Goal: Task Accomplishment & Management: Manage account settings

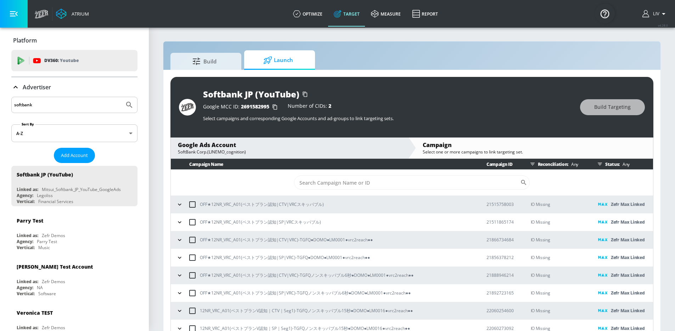
scroll to position [10, 0]
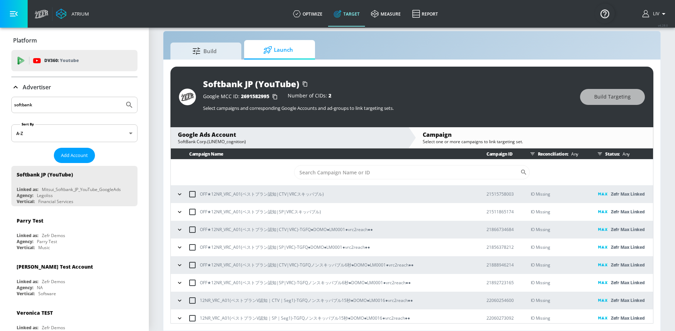
click at [75, 109] on input "softbank" at bounding box center [67, 104] width 107 height 9
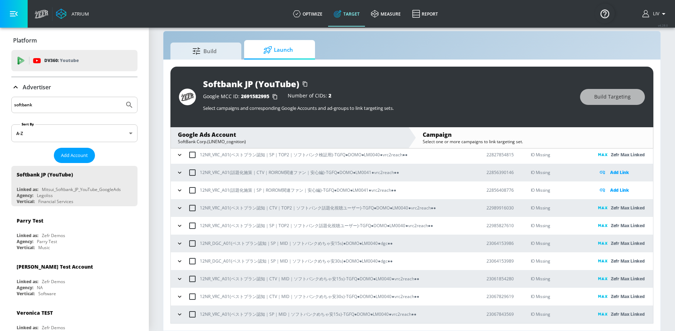
click at [77, 107] on input "softbank" at bounding box center [67, 104] width 107 height 9
click at [86, 110] on div "softbank" at bounding box center [74, 105] width 126 height 16
click at [86, 109] on input "softbank" at bounding box center [67, 104] width 107 height 9
click at [86, 107] on input "softbank" at bounding box center [67, 104] width 107 height 9
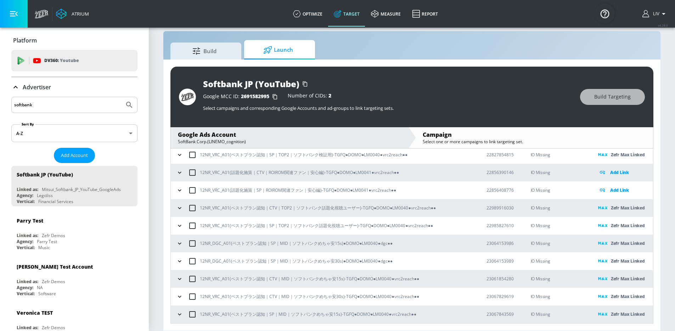
click at [86, 107] on input "softbank" at bounding box center [67, 104] width 107 height 9
click at [122, 97] on button "Submit Search" at bounding box center [130, 105] width 16 height 16
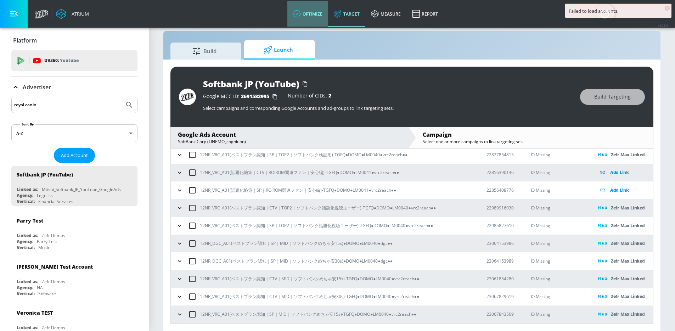
click at [309, 9] on link "optimize" at bounding box center [307, 14] width 41 height 26
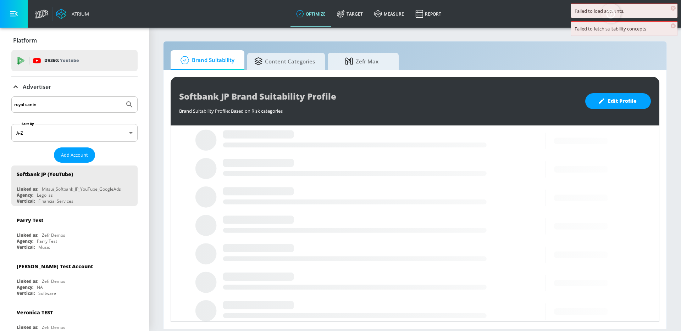
drag, startPoint x: 101, startPoint y: 96, endPoint x: 100, endPoint y: 102, distance: 6.2
click at [101, 96] on div "royal canin" at bounding box center [74, 104] width 126 height 16
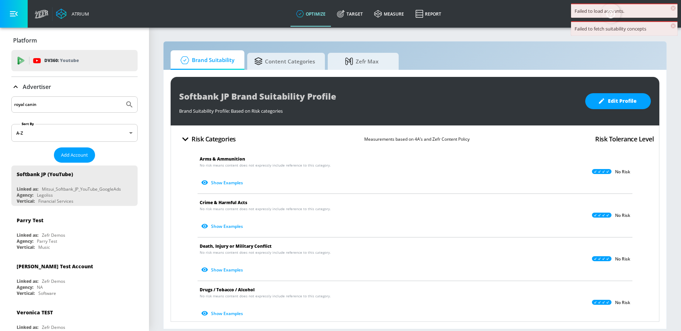
click at [99, 104] on input "royal canin" at bounding box center [67, 104] width 107 height 9
click at [126, 105] on icon "Submit Search" at bounding box center [129, 104] width 6 height 6
click at [125, 105] on icon "Submit Search" at bounding box center [129, 104] width 9 height 9
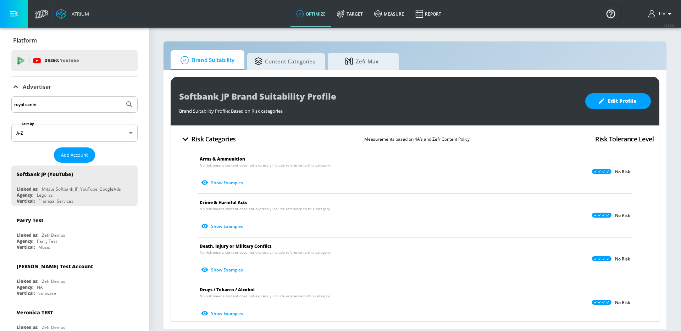
click at [105, 106] on input "royal canin" at bounding box center [67, 104] width 107 height 9
type input "royal canin"
click at [122, 97] on button "Submit Search" at bounding box center [130, 105] width 16 height 16
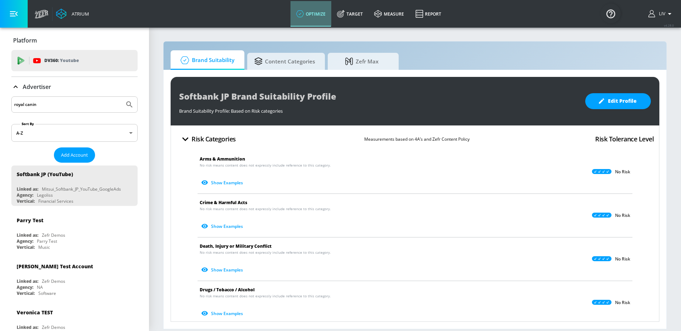
click at [296, 16] on link "optimize" at bounding box center [310, 14] width 41 height 26
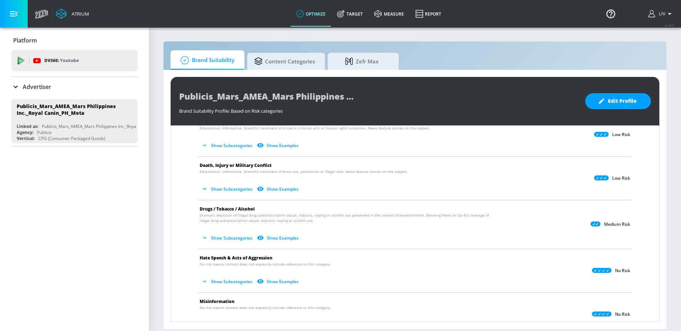
scroll to position [80, 0]
click at [236, 193] on button "Show Subcategories" at bounding box center [228, 190] width 56 height 12
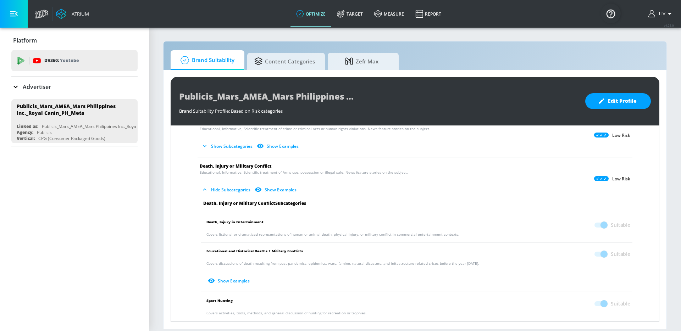
scroll to position [93, 0]
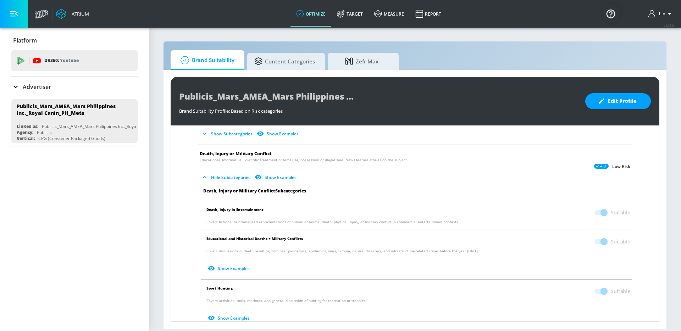
click at [609, 116] on div "Publicis_Mars_AMEA_Mars Philippines Inc._Royal Canin_PH_Meta Brand Suitability …" at bounding box center [415, 101] width 488 height 49
click at [610, 111] on div "Publicis_Mars_AMEA_Mars Philippines Inc._Royal Canin_PH_Meta Brand Suitability …" at bounding box center [415, 101] width 488 height 49
click at [611, 105] on span "Edit Profile" at bounding box center [617, 101] width 37 height 9
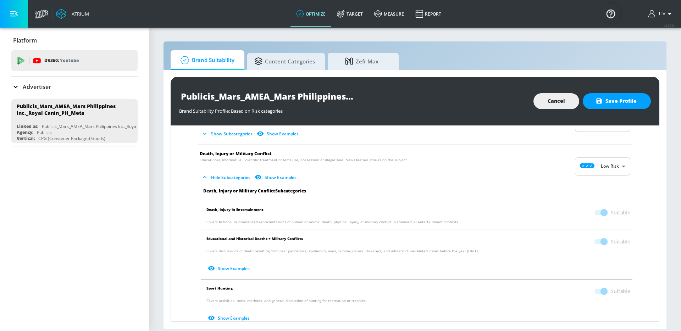
click at [608, 169] on body "Atrium optimize Target measure Report optimize Target measure Report v 4.28.0 L…" at bounding box center [340, 165] width 681 height 331
click at [610, 211] on div "Medium Risk" at bounding box center [597, 207] width 44 height 7
type input "MEDIUM"
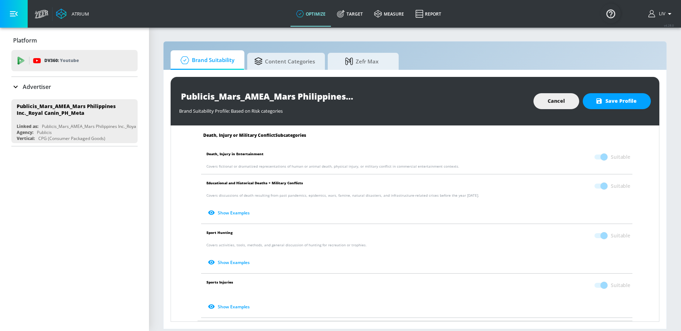
click at [608, 243] on p "Covers activities, tools, methods, and general discussion of hunting for recrea…" at bounding box center [418, 255] width 424 height 26
click at [594, 239] on span at bounding box center [600, 235] width 21 height 13
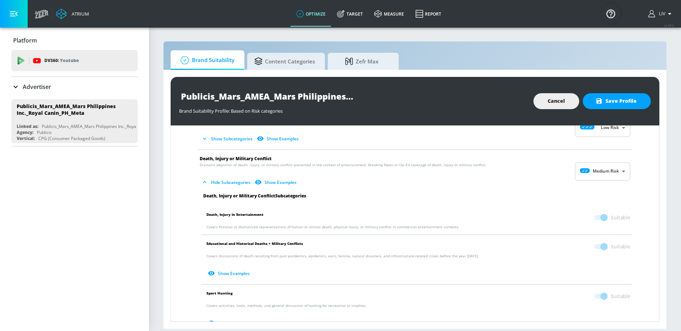
scroll to position [87, 0]
click at [604, 177] on body "Atrium optimize Target measure Report optimize Target measure Report v 4.28.0 L…" at bounding box center [340, 165] width 681 height 331
click at [619, 104] on div at bounding box center [340, 165] width 681 height 331
click at [612, 105] on span "Save Profile" at bounding box center [617, 101] width 40 height 9
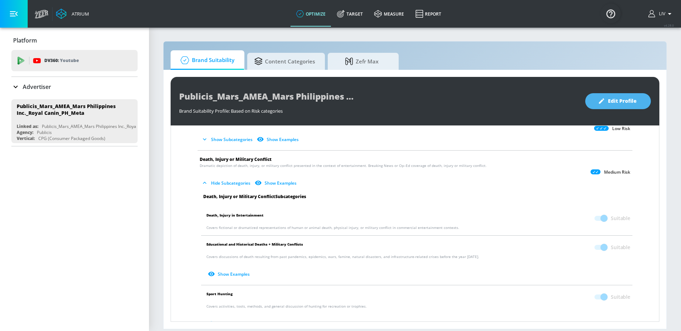
click at [617, 103] on span "Edit Profile" at bounding box center [617, 101] width 37 height 9
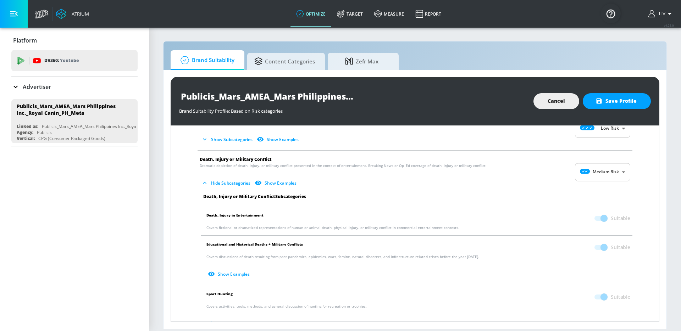
drag, startPoint x: 599, startPoint y: 248, endPoint x: 609, endPoint y: 212, distance: 37.4
click at [599, 247] on span at bounding box center [600, 247] width 12 height 5
click at [602, 173] on body "Atrium optimize Target measure Report optimize Target measure Report v 4.28.0 L…" at bounding box center [340, 165] width 681 height 331
click at [599, 222] on div "High Risk" at bounding box center [597, 224] width 44 height 7
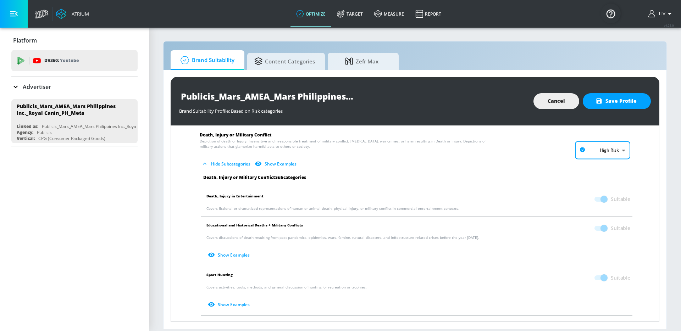
scroll to position [164, 0]
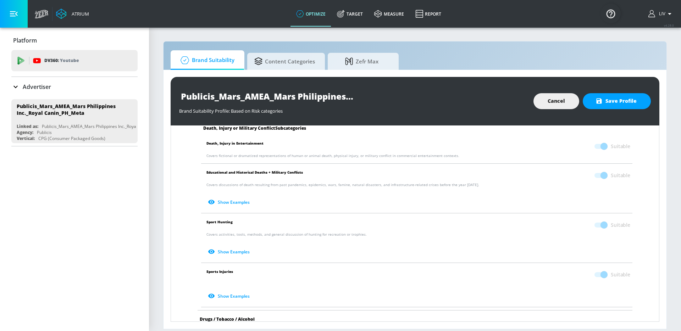
click at [606, 236] on p "Covers activities, tools, methods, and general discussion of hunting for recrea…" at bounding box center [418, 245] width 424 height 26
click at [601, 228] on span at bounding box center [600, 224] width 21 height 13
click at [599, 229] on span at bounding box center [600, 224] width 21 height 13
click at [596, 226] on span at bounding box center [600, 225] width 12 height 5
click at [598, 225] on span at bounding box center [600, 225] width 12 height 5
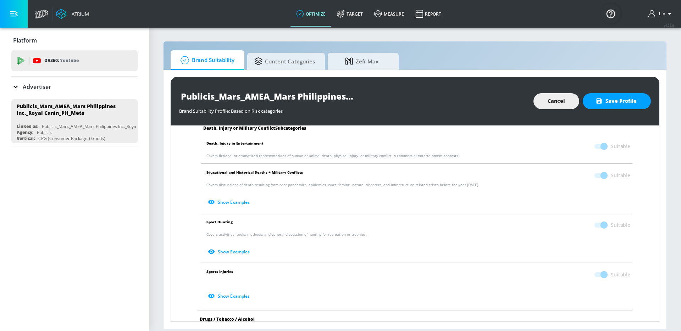
click at [598, 225] on span at bounding box center [600, 225] width 12 height 5
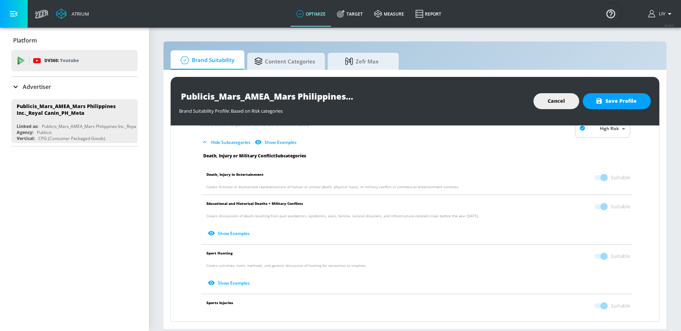
scroll to position [45, 0]
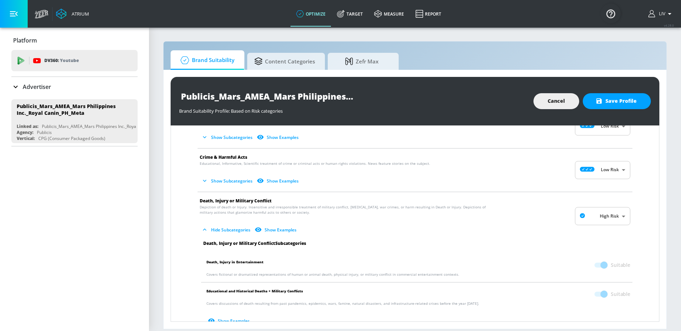
click at [602, 215] on body "Atrium optimize Target measure Report optimize Target measure Report v 4.28.0 L…" at bounding box center [340, 165] width 681 height 331
click at [599, 252] on li "Medium Risk" at bounding box center [596, 258] width 55 height 12
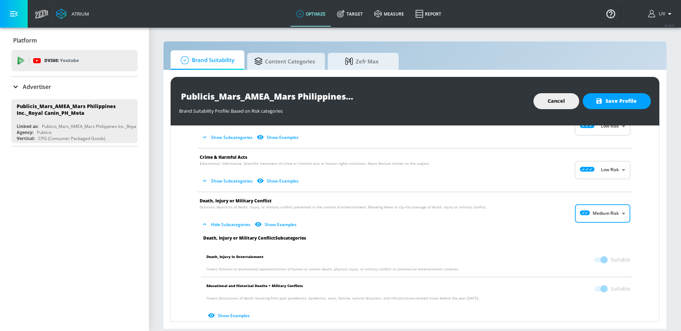
click at [599, 289] on span at bounding box center [600, 288] width 12 height 5
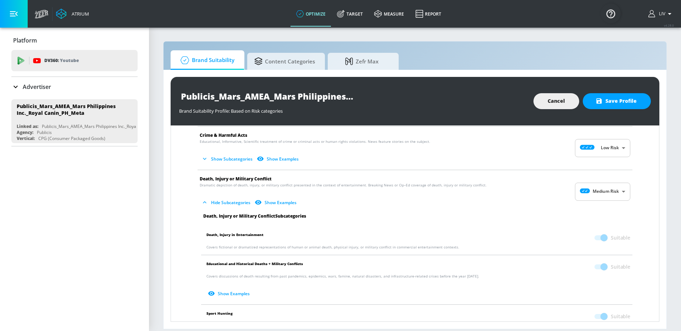
scroll to position [104, 0]
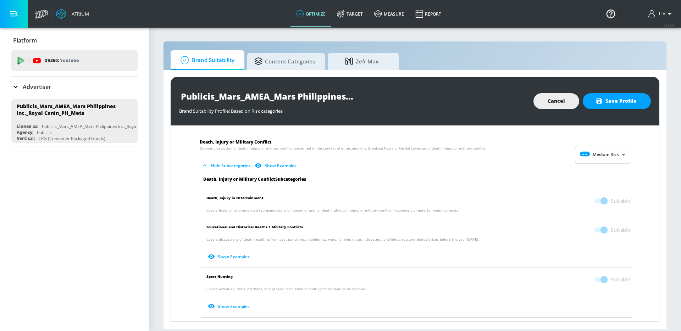
click at [596, 280] on span at bounding box center [600, 279] width 12 height 5
click at [597, 280] on span at bounding box center [600, 279] width 12 height 5
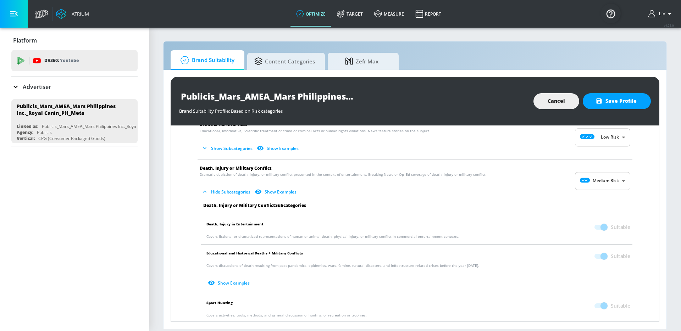
scroll to position [30, 0]
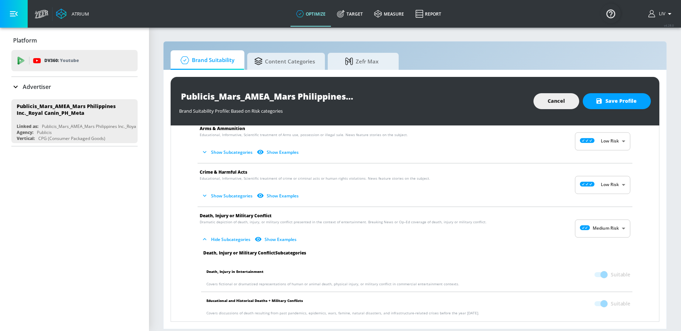
click at [598, 233] on body "Atrium optimize Target measure Report optimize Target measure Report v 4.28.0 L…" at bounding box center [340, 165] width 681 height 331
click at [596, 257] on div "Low Risk" at bounding box center [597, 257] width 44 height 7
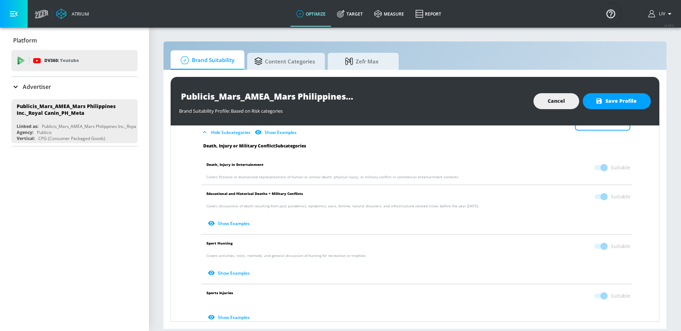
click at [597, 245] on span at bounding box center [600, 246] width 12 height 5
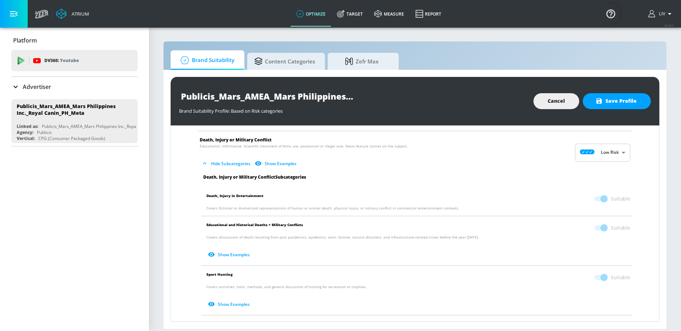
scroll to position [75, 0]
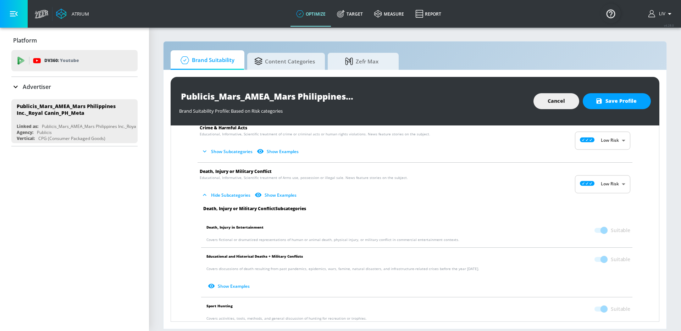
click at [600, 187] on body "Atrium optimize Target measure Report optimize Target measure Report v 4.28.0 L…" at bounding box center [340, 165] width 681 height 331
click at [608, 204] on p "No Risk" at bounding box center [611, 202] width 15 height 6
type input "MINIMAL"
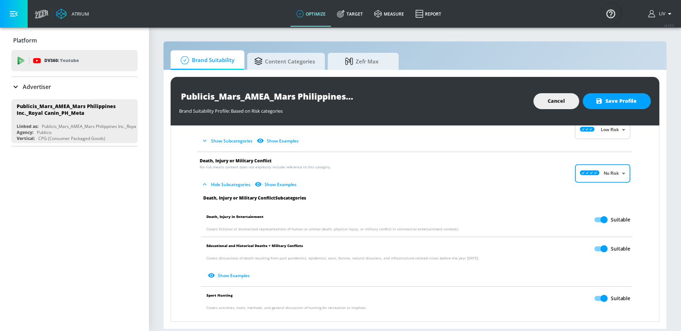
scroll to position [99, 0]
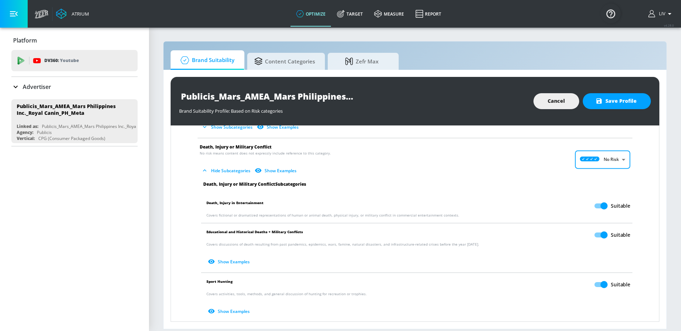
click at [598, 284] on input "Suitable" at bounding box center [603, 284] width 40 height 13
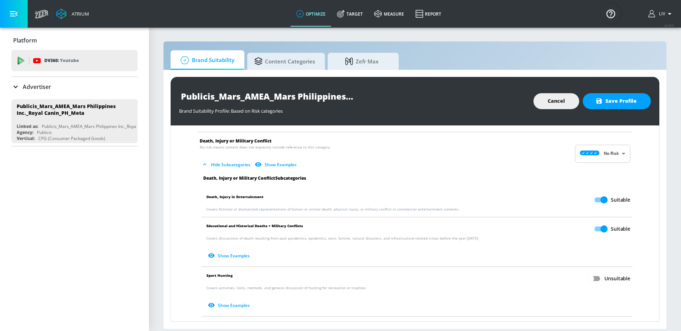
scroll to position [106, 0]
click at [603, 154] on body "Atrium optimize Target measure Report optimize Target measure Report v 4.28.0 L…" at bounding box center [340, 165] width 681 height 331
click at [603, 181] on p "Low Risk" at bounding box center [610, 183] width 18 height 6
checkbox input "true"
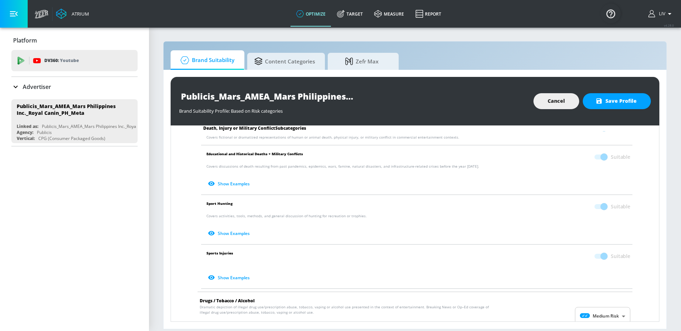
click at [599, 206] on span at bounding box center [600, 206] width 12 height 5
click at [594, 208] on span at bounding box center [600, 206] width 12 height 5
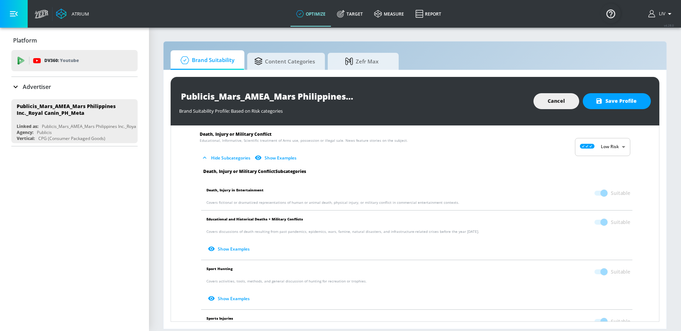
scroll to position [111, 0]
click at [602, 153] on body "Atrium optimize Target measure Report optimize Target measure Report v 4.28.0 L…" at bounding box center [340, 165] width 681 height 331
click at [604, 168] on div "No Risk" at bounding box center [597, 165] width 44 height 7
type input "MINIMAL"
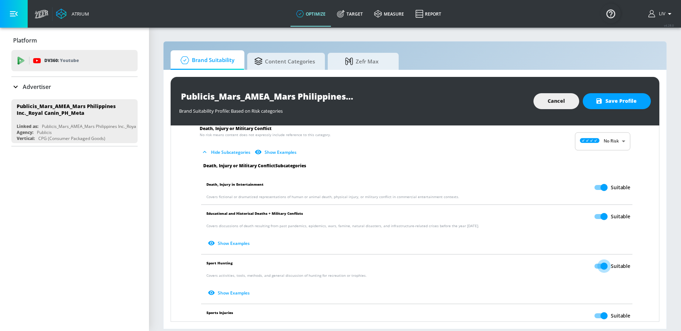
click at [595, 268] on input "Suitable" at bounding box center [603, 265] width 40 height 13
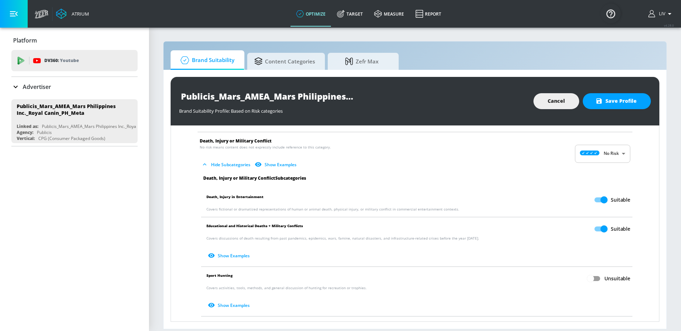
click at [589, 159] on body "Atrium optimize Target measure Report optimize Target measure Report v 4.28.0 L…" at bounding box center [340, 165] width 681 height 331
click at [612, 186] on p "Low Risk" at bounding box center [610, 183] width 18 height 6
checkbox input "true"
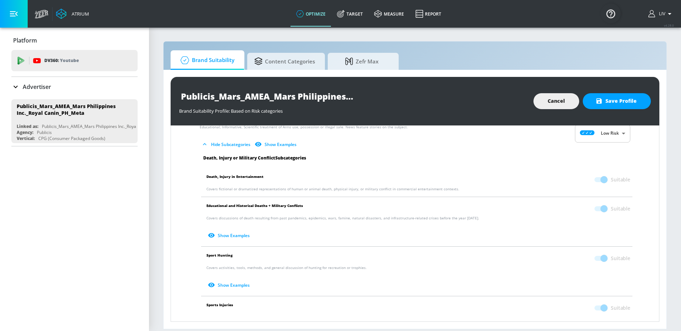
scroll to position [95, 0]
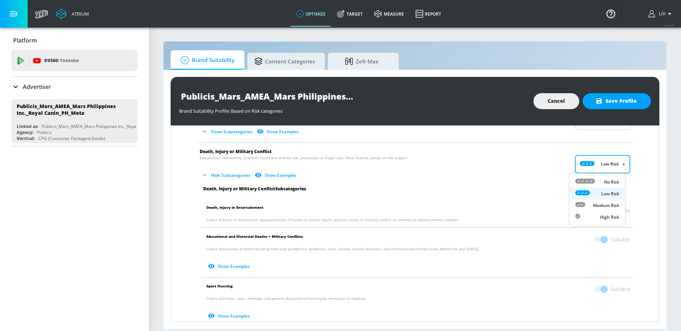
click at [599, 163] on body "Atrium optimize Target measure Report optimize Target measure Report v 4.28.0 L…" at bounding box center [340, 165] width 681 height 331
click at [610, 178] on li "No Risk" at bounding box center [596, 182] width 55 height 12
type input "MINIMAL"
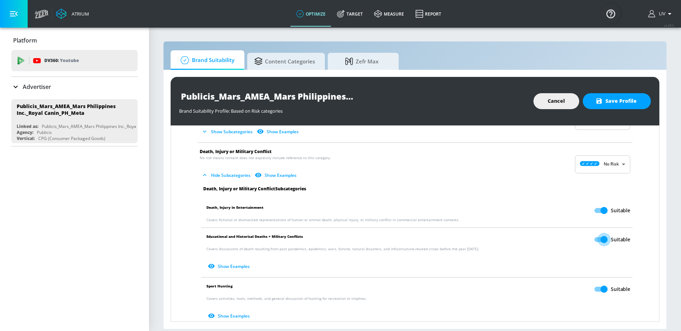
click at [595, 240] on input "Suitable" at bounding box center [603, 239] width 40 height 13
click at [598, 163] on body "Atrium optimize Target measure Report optimize Target measure Report v 4.28.0 L…" at bounding box center [340, 165] width 681 height 331
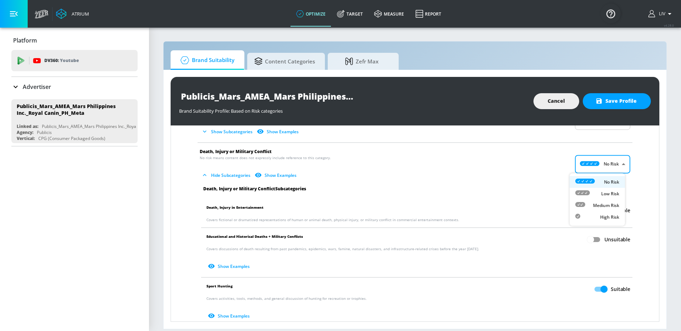
click at [603, 194] on p "Low Risk" at bounding box center [610, 194] width 18 height 6
checkbox input "true"
type input "LOW"
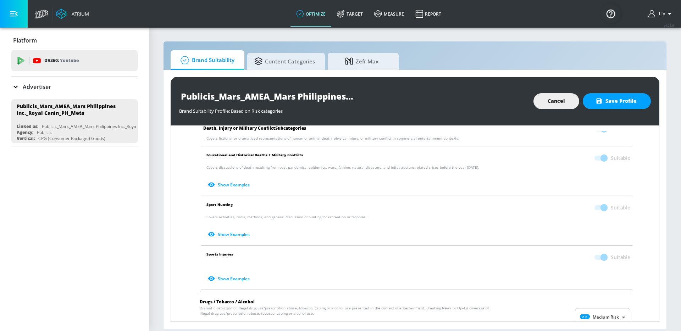
scroll to position [105, 0]
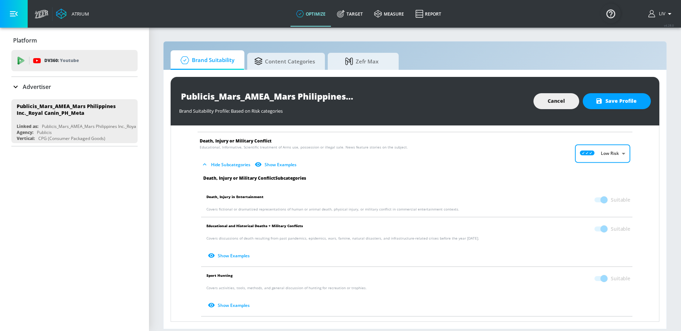
click at [68, 88] on div "Advertiser" at bounding box center [74, 87] width 126 height 9
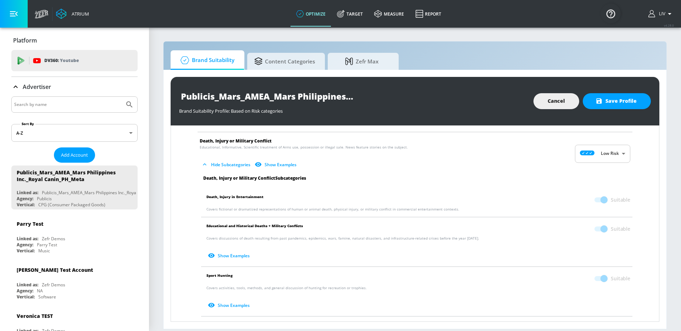
click at [91, 108] on input "Search by name" at bounding box center [67, 104] width 107 height 9
click at [91, 107] on input "Search by name" at bounding box center [67, 104] width 107 height 9
type input "amea_hk"
click at [122, 97] on button "Submit Search" at bounding box center [130, 105] width 16 height 16
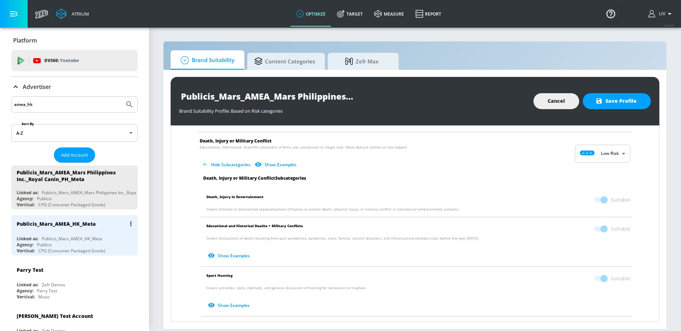
click at [90, 230] on div "Publicis_Mars_AMEA_HK_Meta" at bounding box center [76, 223] width 119 height 17
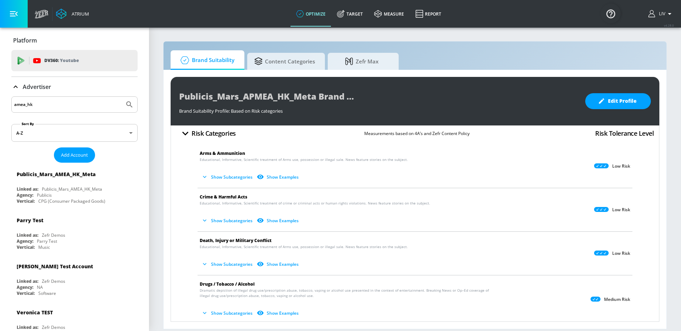
scroll to position [43, 0]
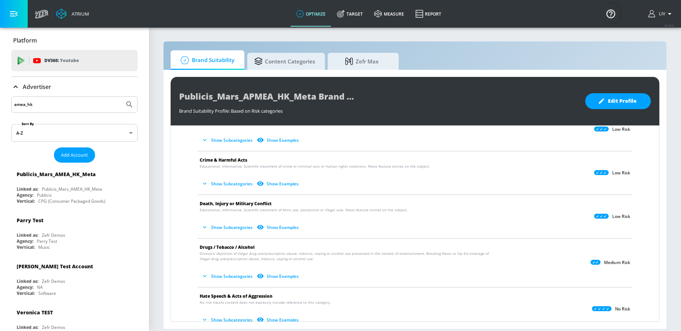
click at [206, 227] on icon "button" at bounding box center [204, 227] width 7 height 7
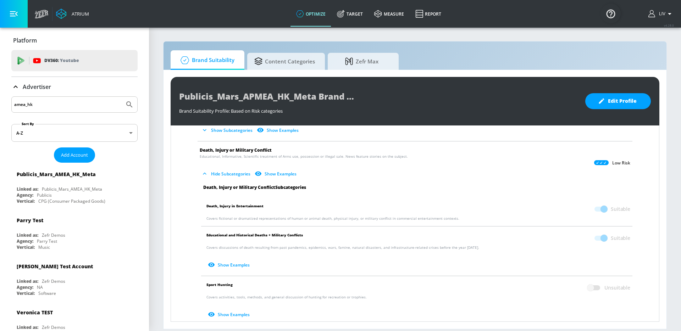
scroll to position [96, 0]
